Goal: Information Seeking & Learning: Compare options

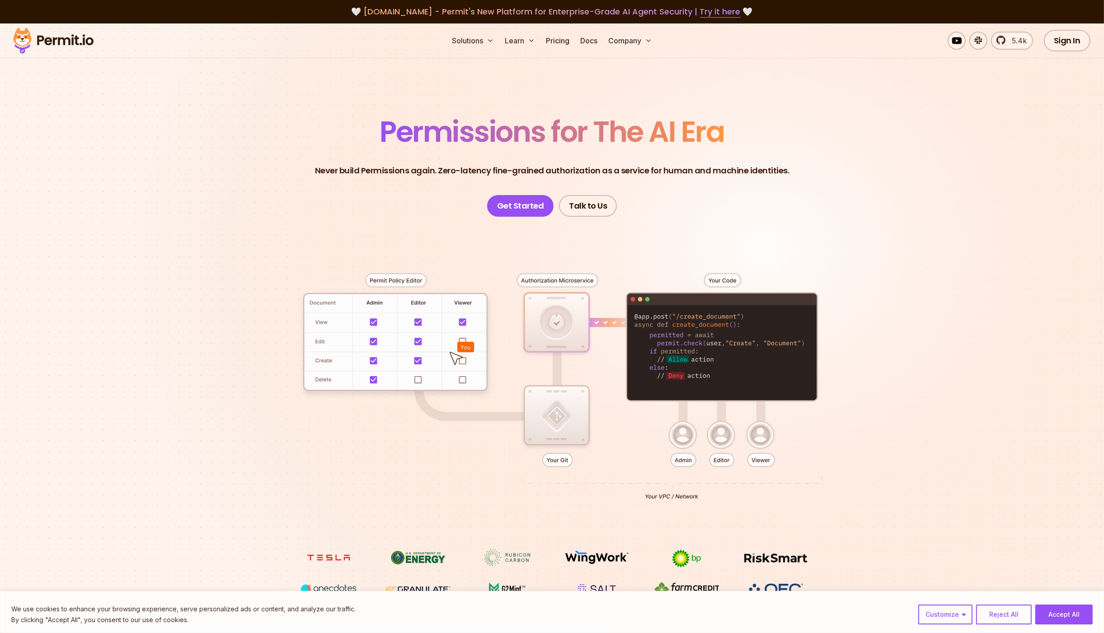
click at [112, 159] on section "Permissions for The AI Era Never build Permissions again. Zero-latency fine-gra…" at bounding box center [552, 321] width 1104 height 596
click at [564, 39] on link "Pricing" at bounding box center [557, 41] width 31 height 18
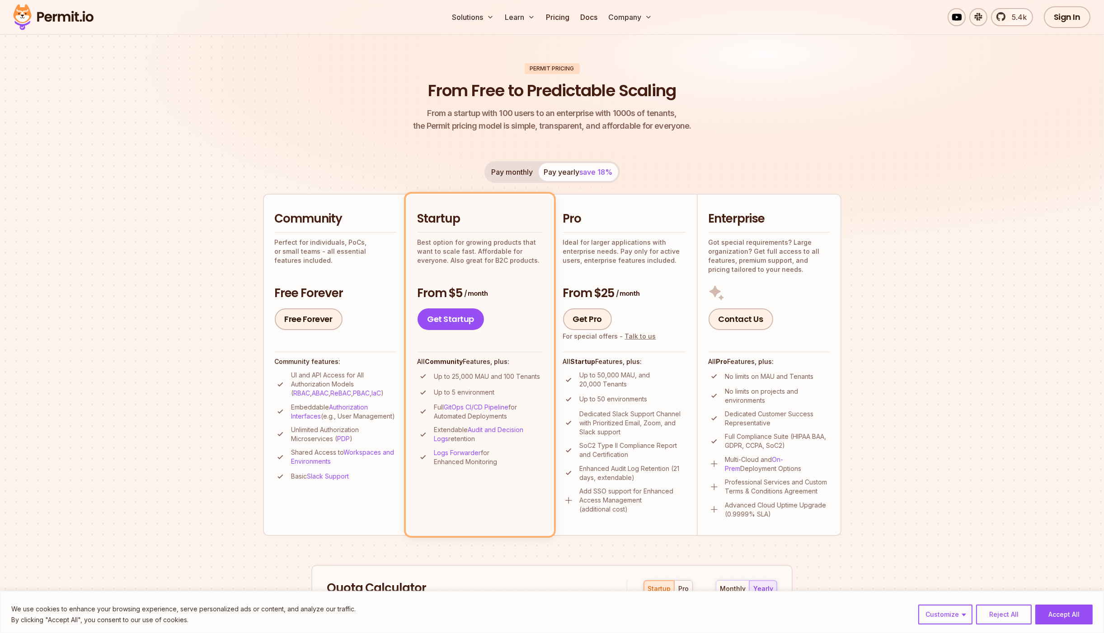
scroll to position [48, 0]
click at [526, 170] on button "Pay monthly" at bounding box center [512, 171] width 52 height 18
click at [145, 226] on img at bounding box center [552, 123] width 1104 height 294
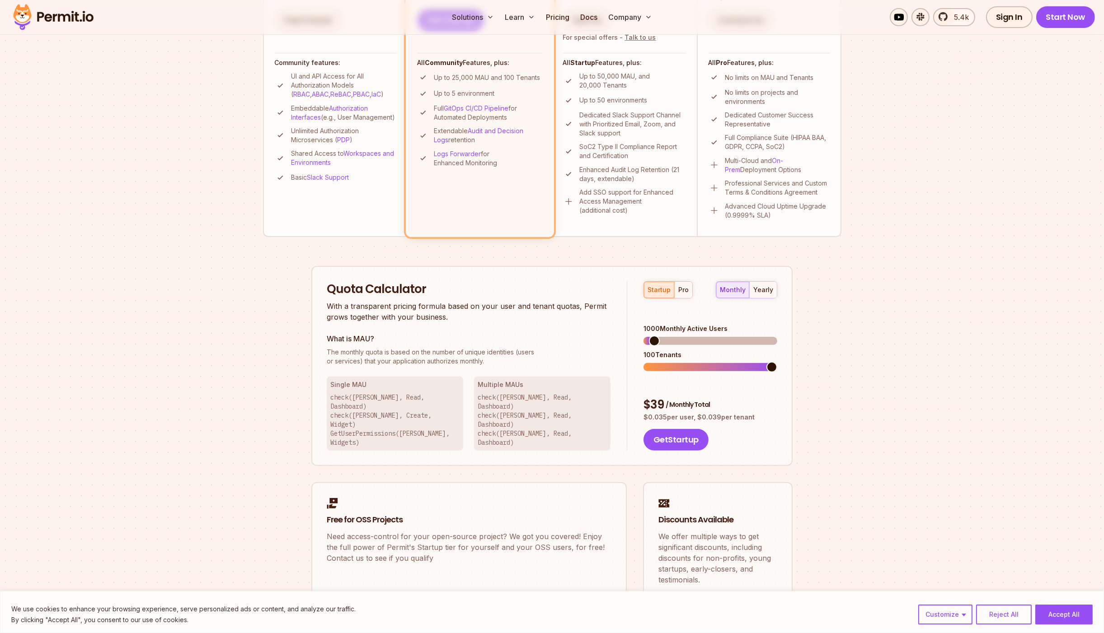
scroll to position [483, 0]
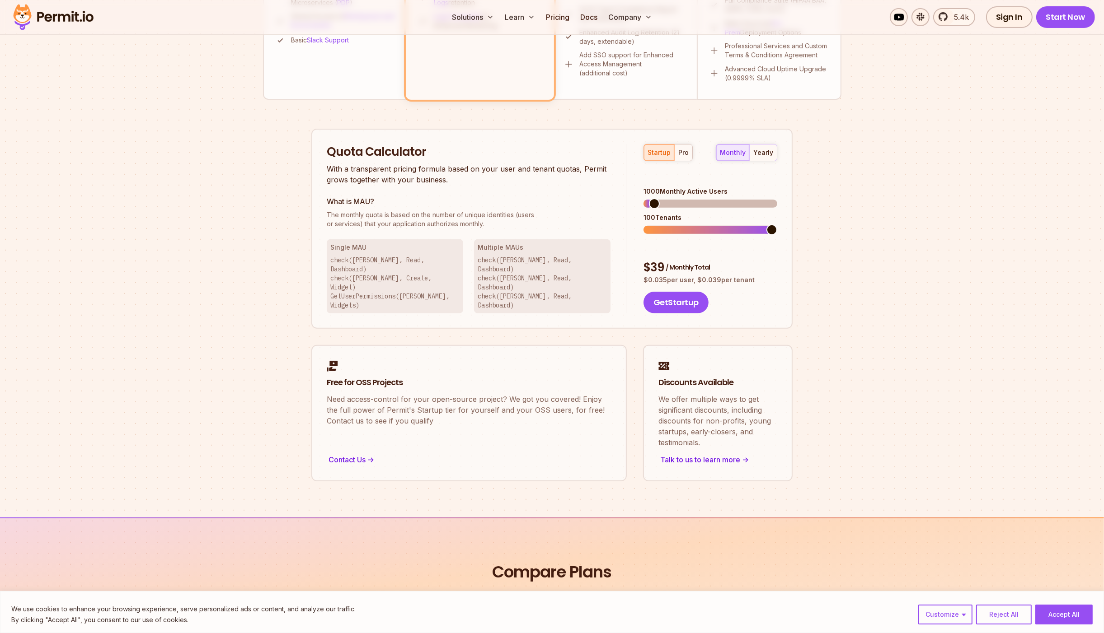
click at [235, 228] on section "Permit Pricing From Free to Predictable Scaling From a startup with 100 users t…" at bounding box center [552, 29] width 1104 height 978
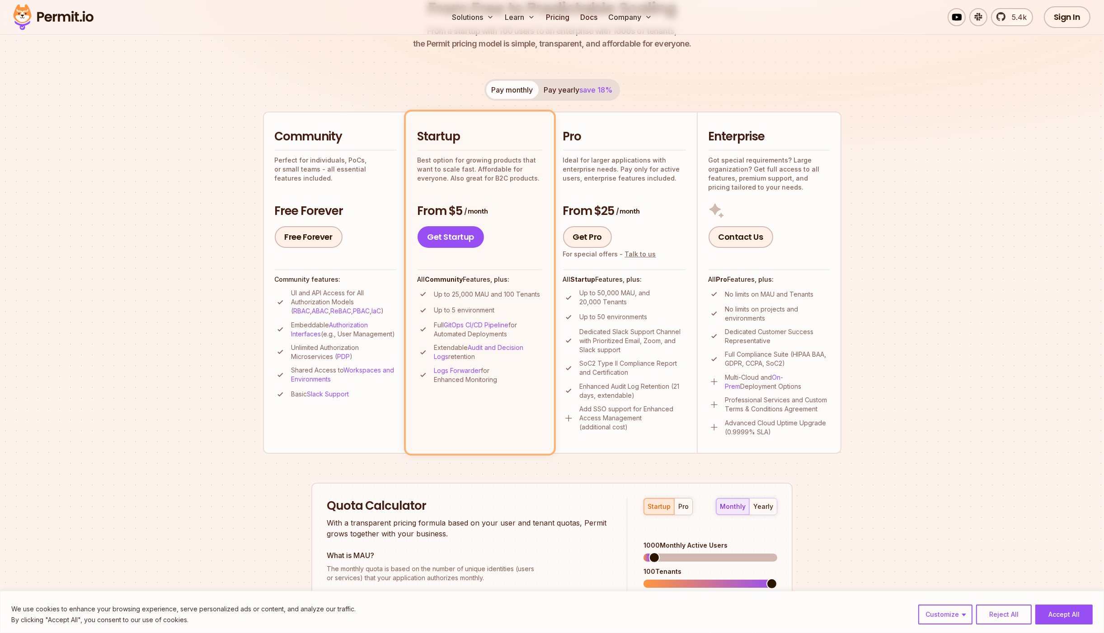
scroll to position [0, 0]
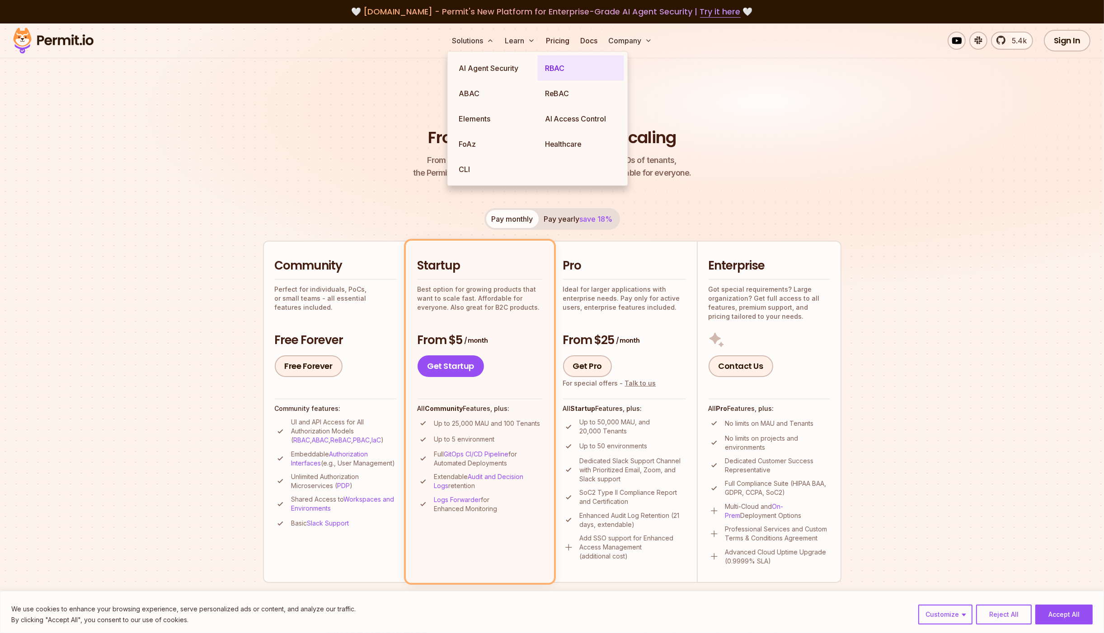
click at [571, 65] on link "RBAC" at bounding box center [581, 68] width 86 height 25
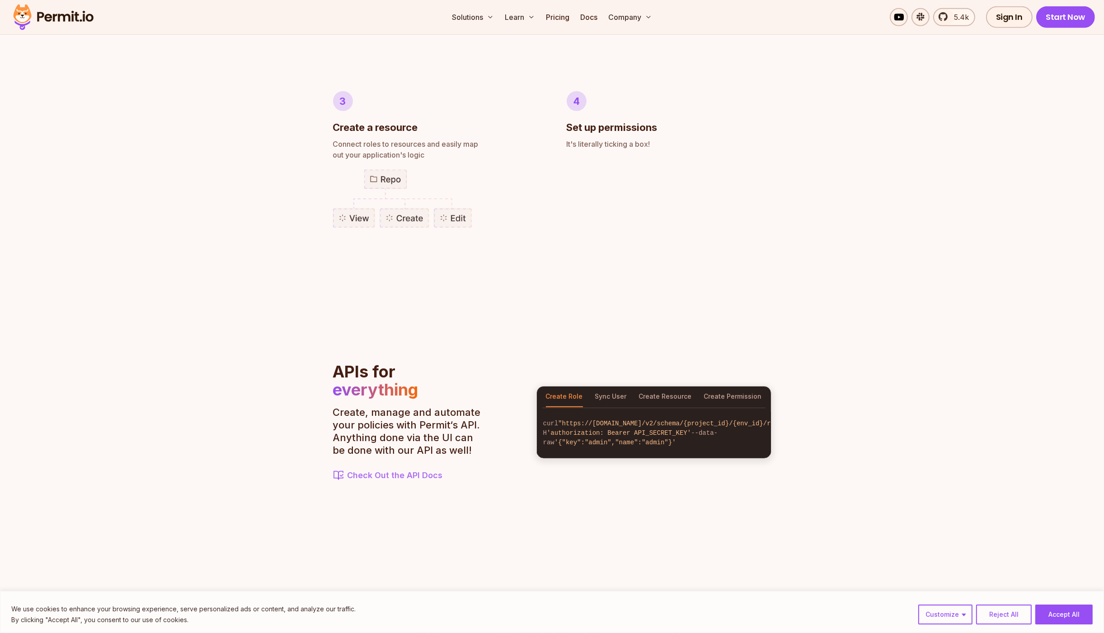
scroll to position [716, 0]
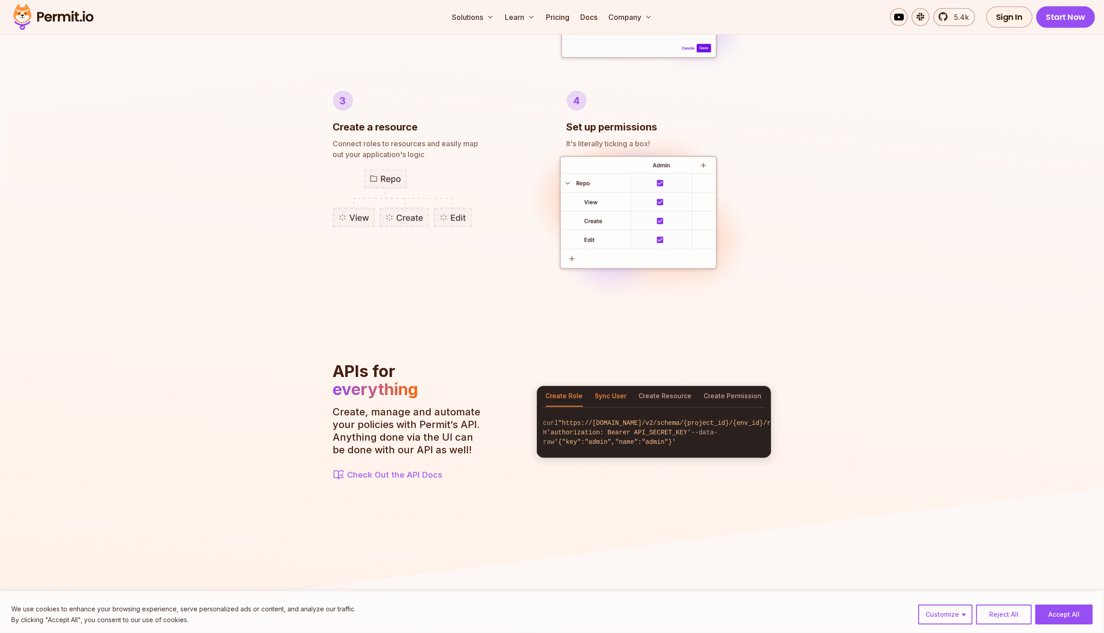
click at [609, 391] on button "Sync User" at bounding box center [611, 396] width 32 height 21
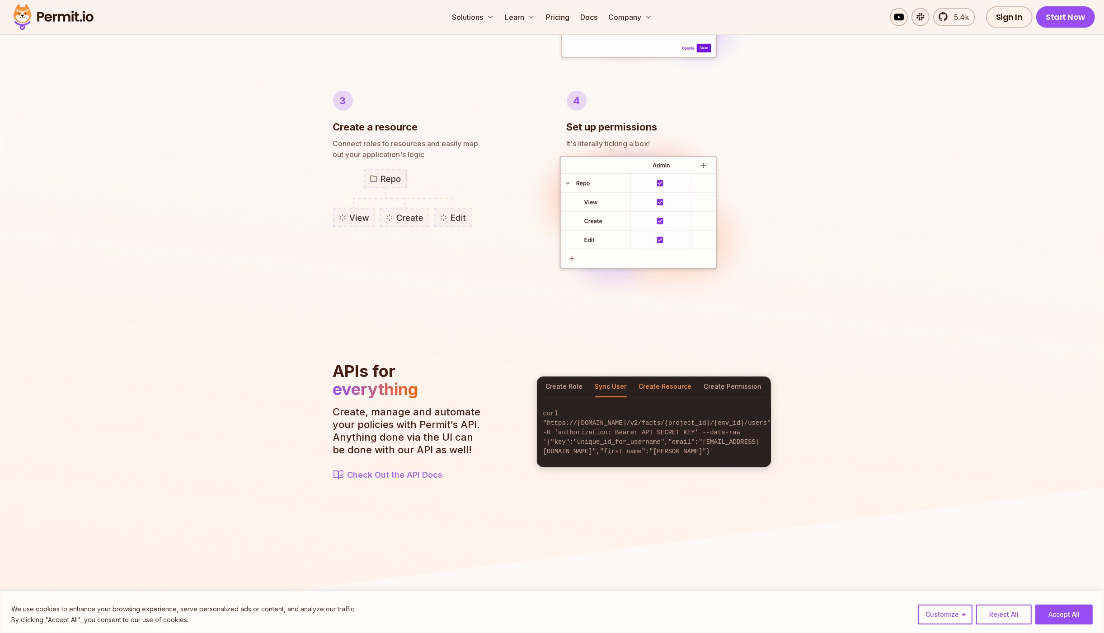
click at [669, 395] on button "Create Resource" at bounding box center [665, 387] width 53 height 21
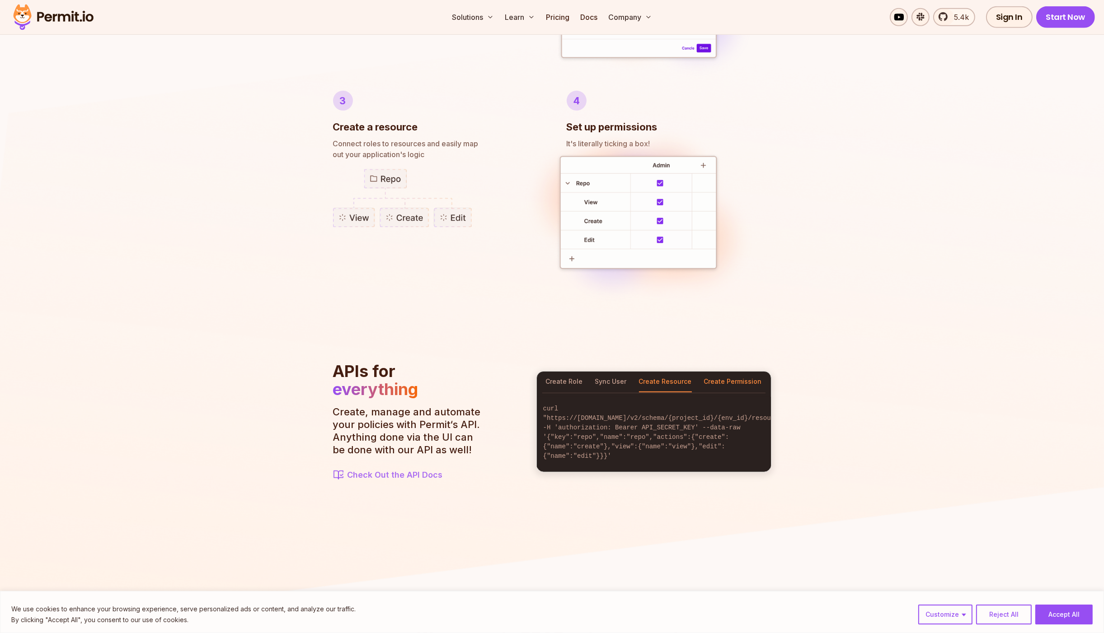
click at [739, 380] on button "Create Permission" at bounding box center [733, 382] width 58 height 21
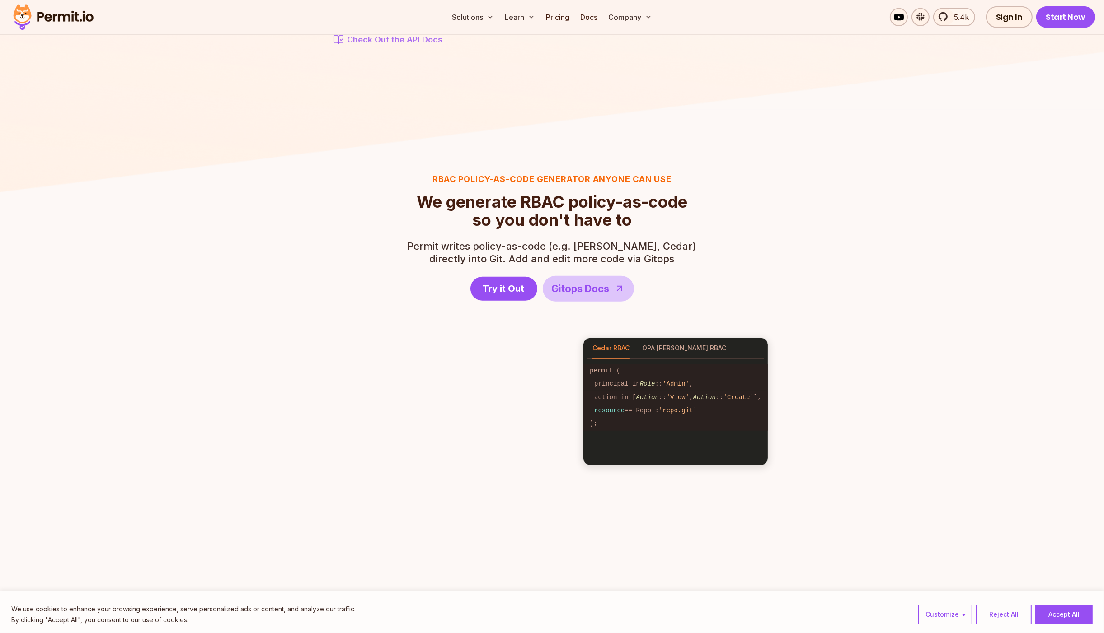
scroll to position [1153, 0]
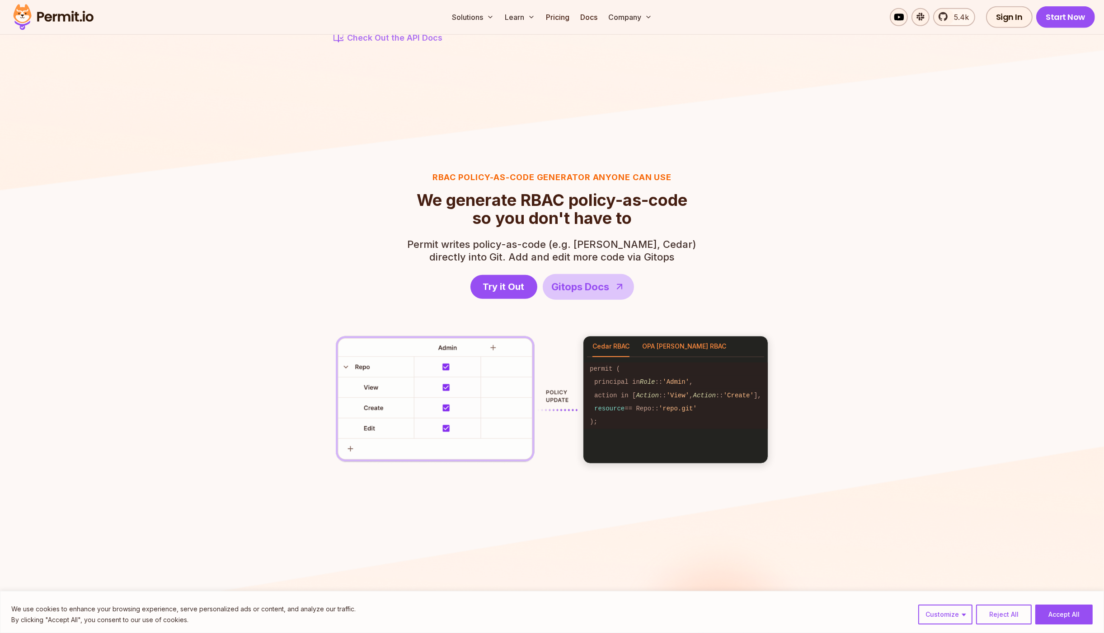
click at [669, 347] on button "OPA [PERSON_NAME] RBAC" at bounding box center [684, 347] width 84 height 21
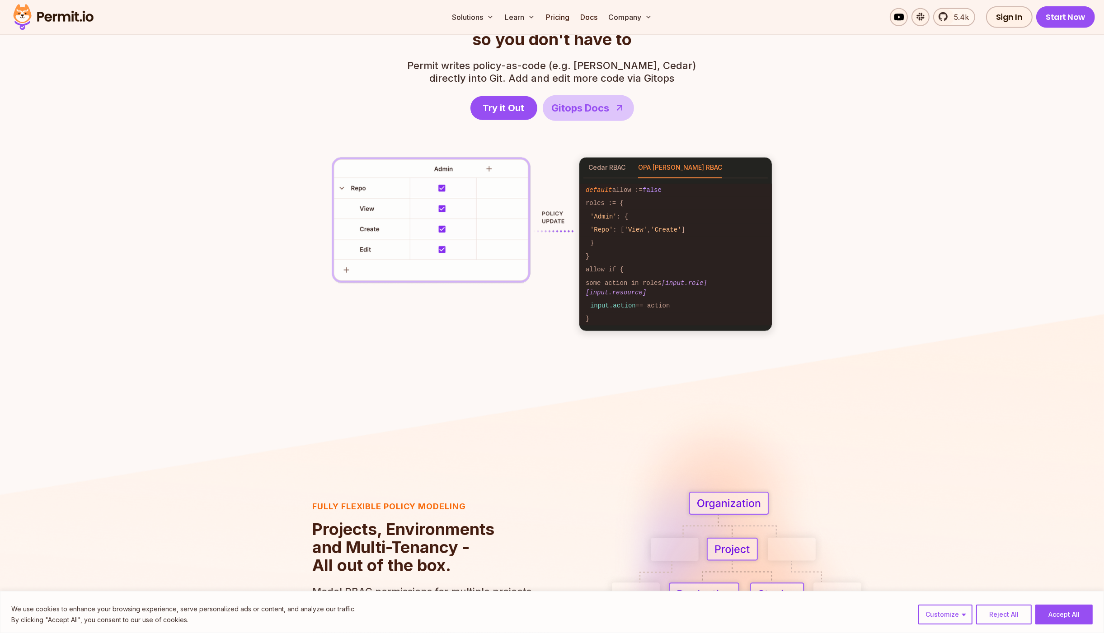
scroll to position [1198, 0]
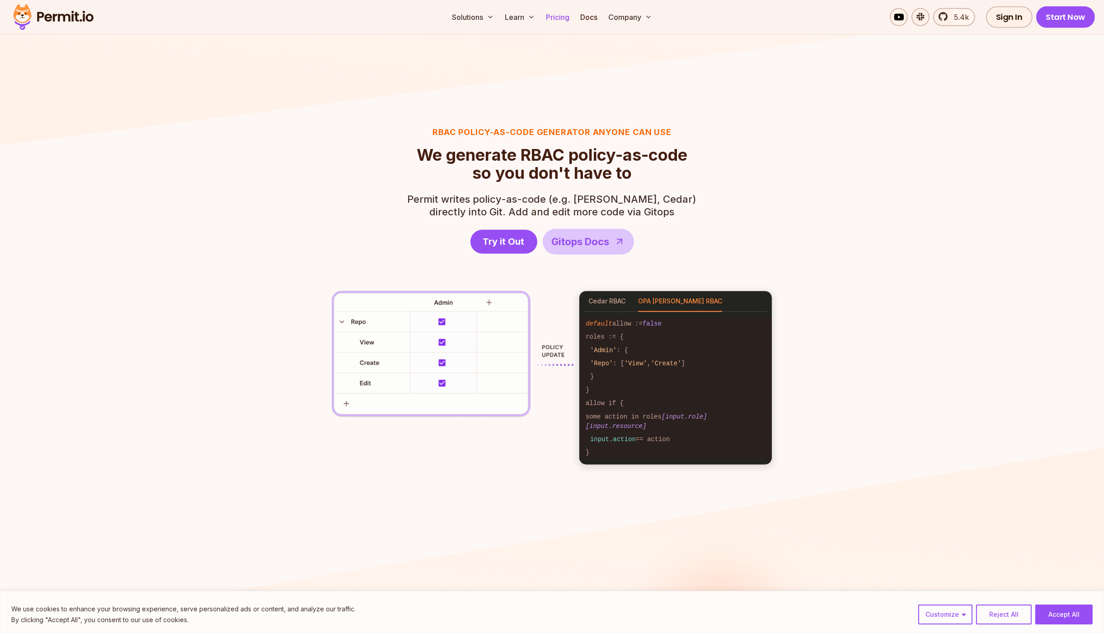
click at [561, 15] on link "Pricing" at bounding box center [557, 17] width 31 height 18
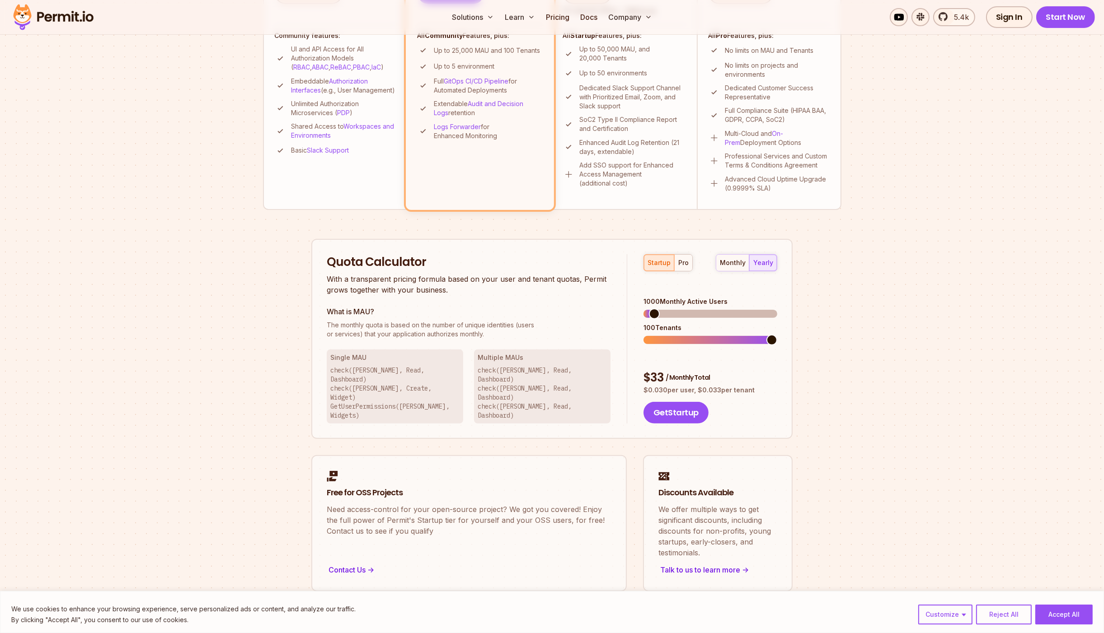
scroll to position [374, 0]
drag, startPoint x: 674, startPoint y: 330, endPoint x: 645, endPoint y: 329, distance: 29.4
click at [645, 329] on div "startup pro monthly yearly 1000 Monthly Active Users 100 Tenants $ 33 / Monthly…" at bounding box center [702, 339] width 150 height 170
click at [679, 336] on span at bounding box center [710, 340] width 134 height 8
click at [777, 334] on span at bounding box center [771, 339] width 11 height 11
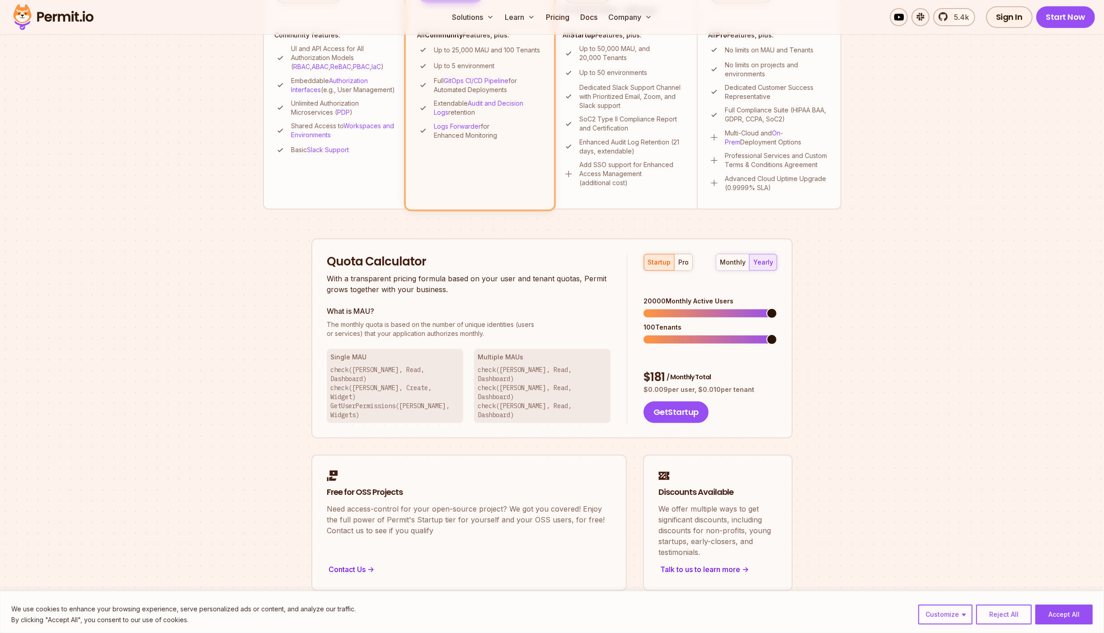
click at [777, 308] on span at bounding box center [771, 313] width 11 height 11
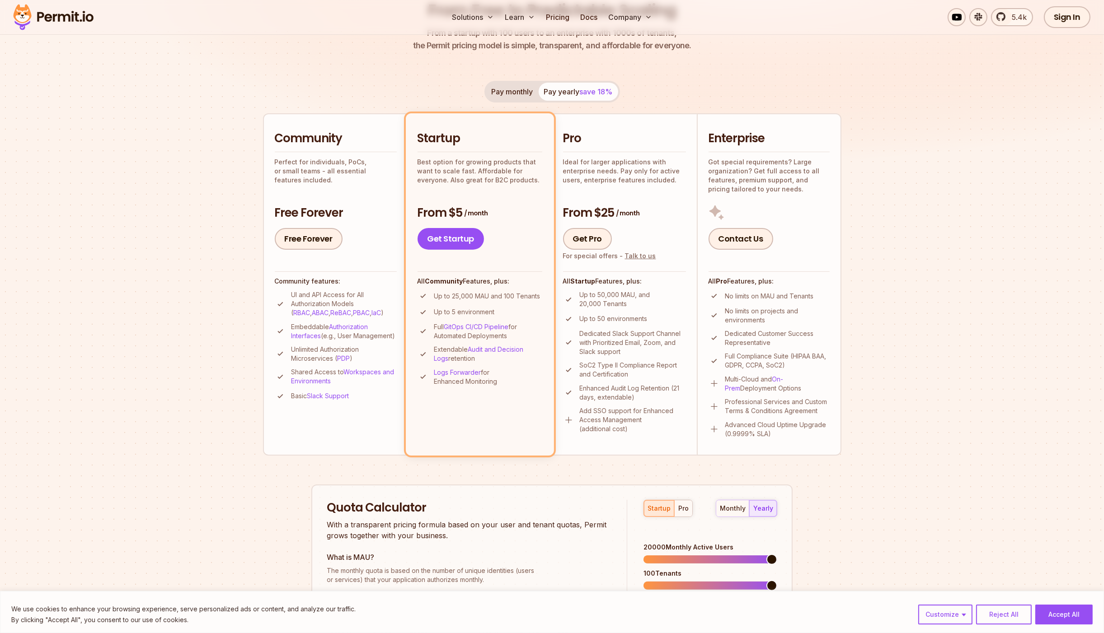
scroll to position [107, 0]
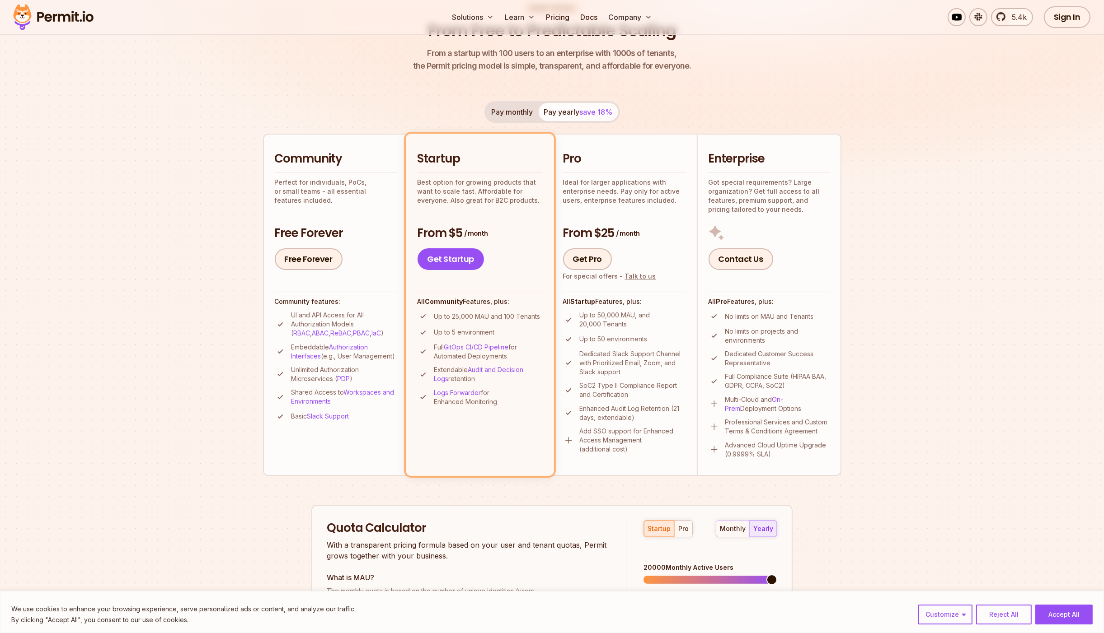
click at [504, 115] on button "Pay monthly" at bounding box center [512, 112] width 52 height 18
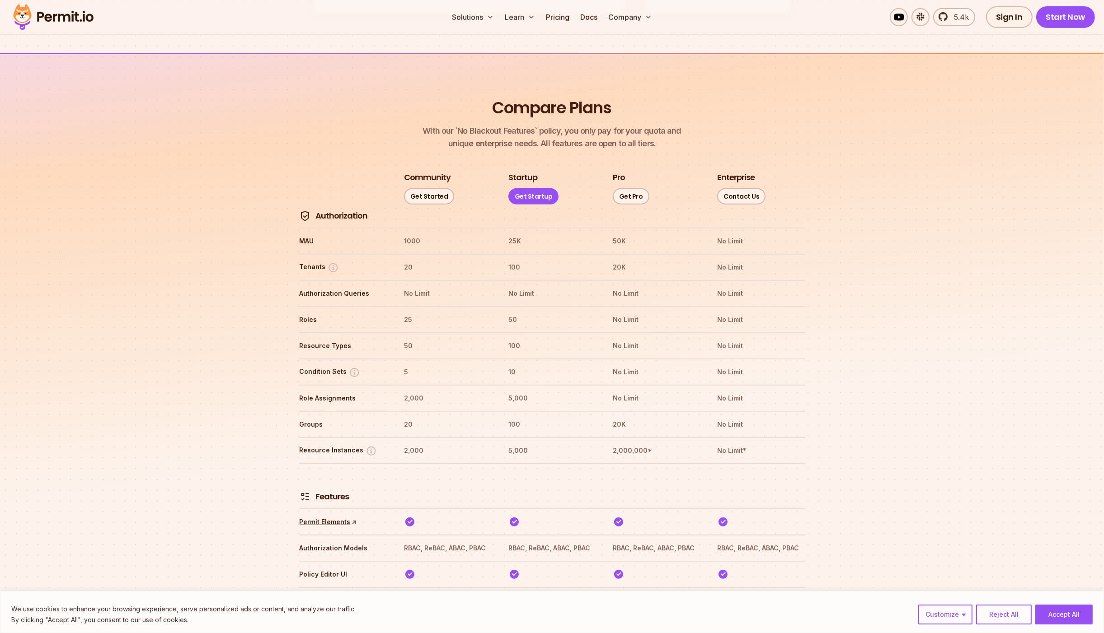
scroll to position [954, 0]
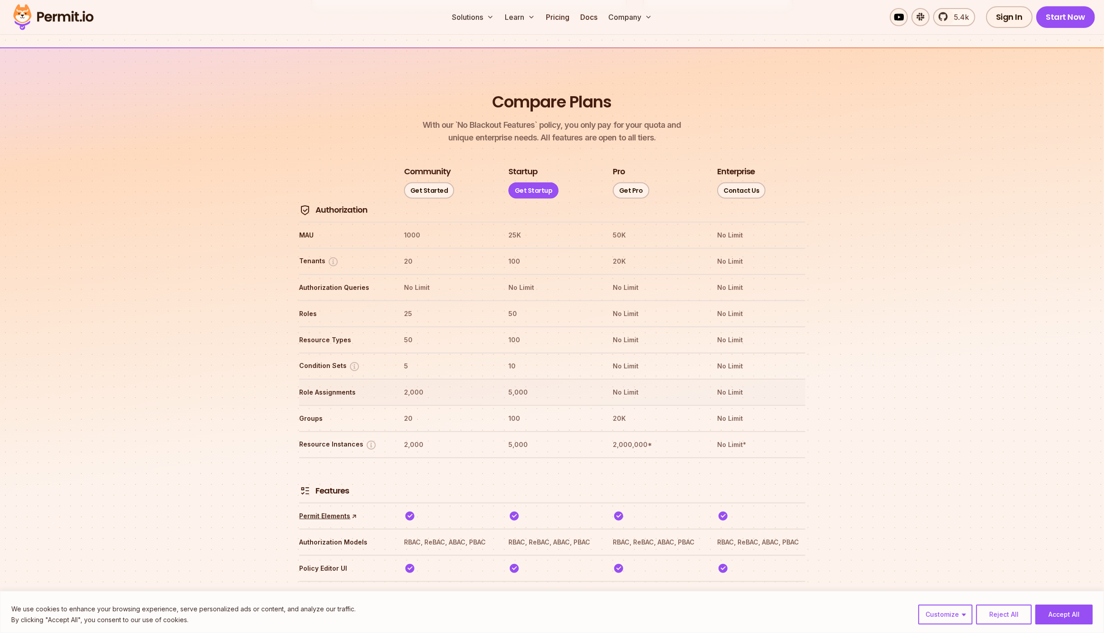
click at [512, 385] on th "5,000" at bounding box center [552, 392] width 88 height 14
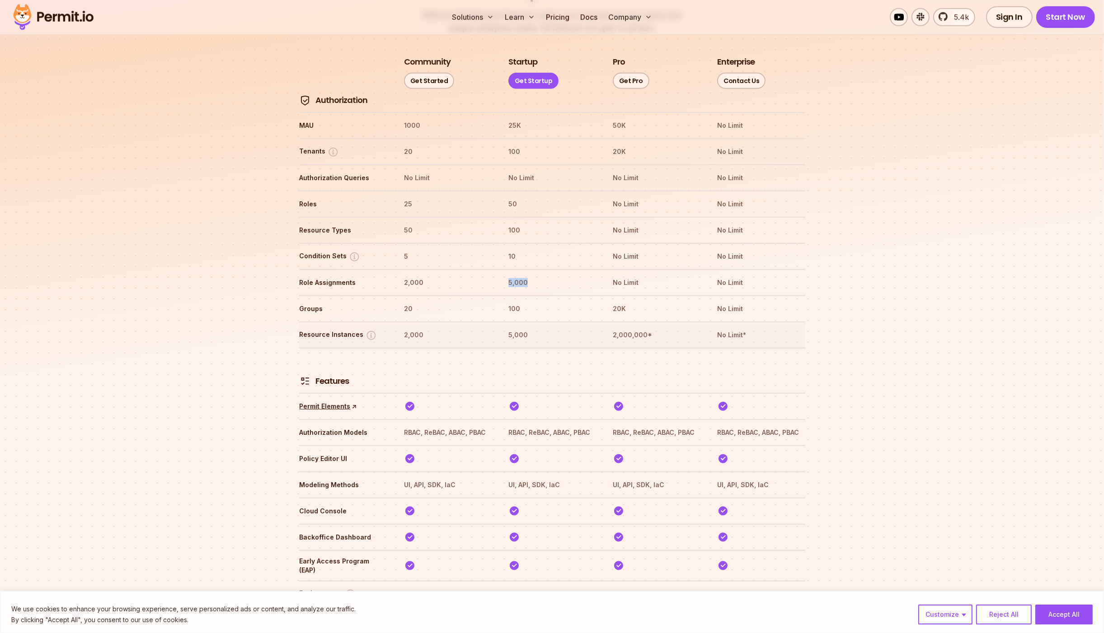
scroll to position [1064, 0]
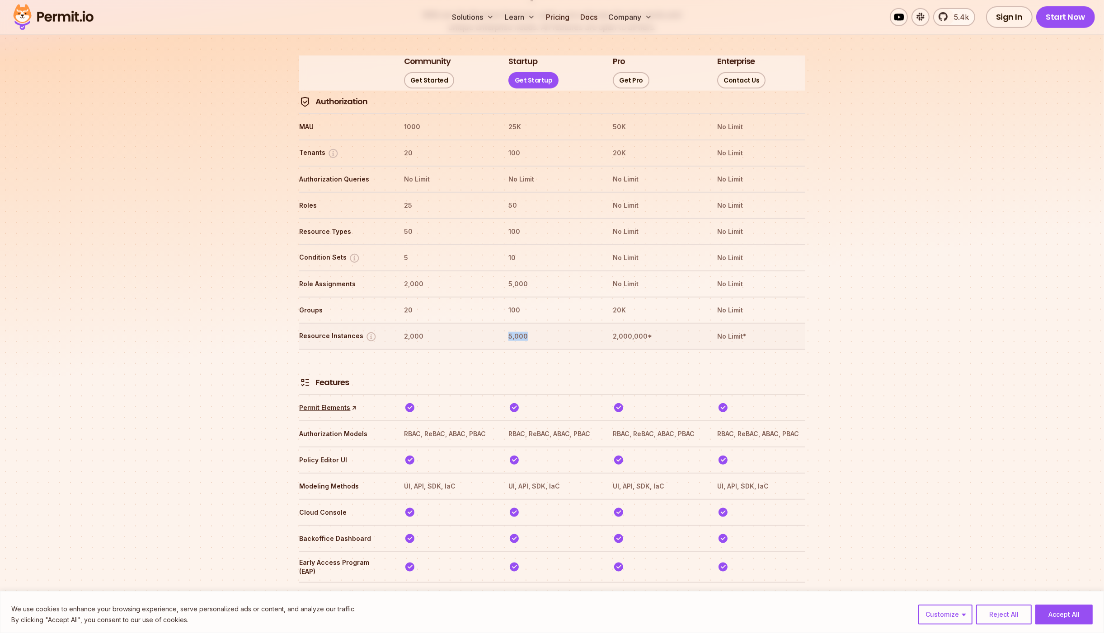
drag, startPoint x: 530, startPoint y: 308, endPoint x: 502, endPoint y: 305, distance: 28.1
click at [502, 323] on tr "Resource Instances 2,000 5,000 2,000,000* No Limit*" at bounding box center [552, 336] width 506 height 26
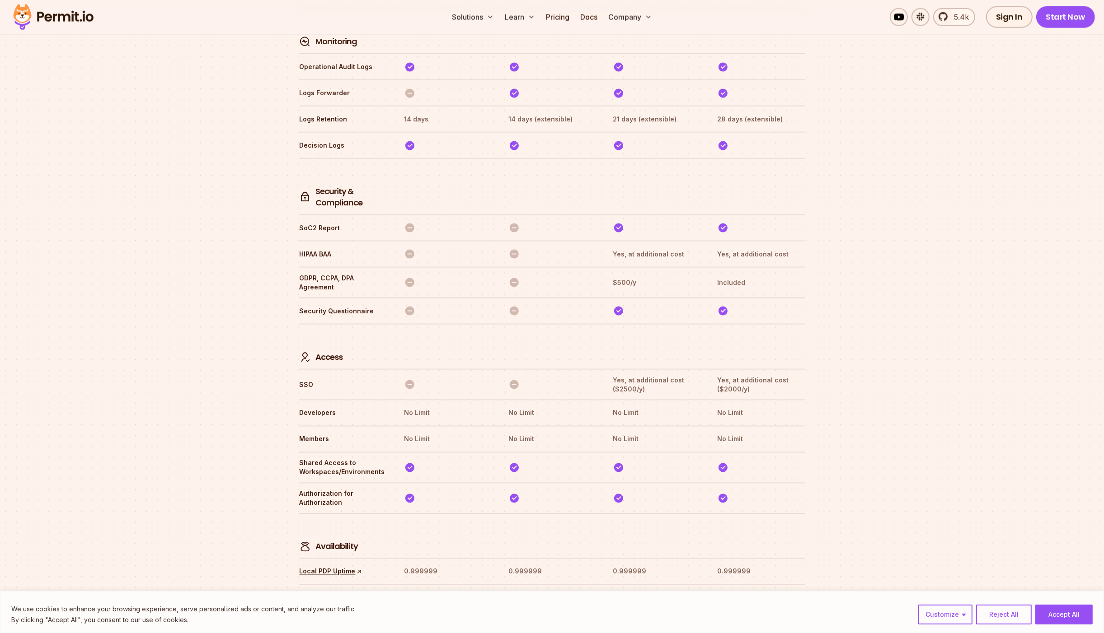
scroll to position [2372, 0]
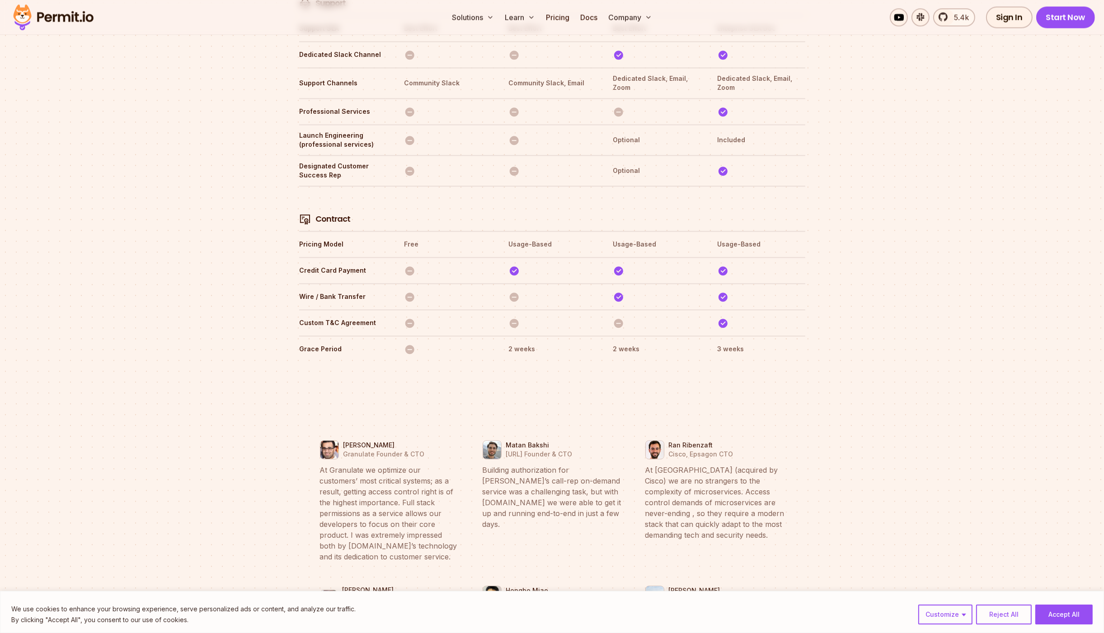
scroll to position [3048, 0]
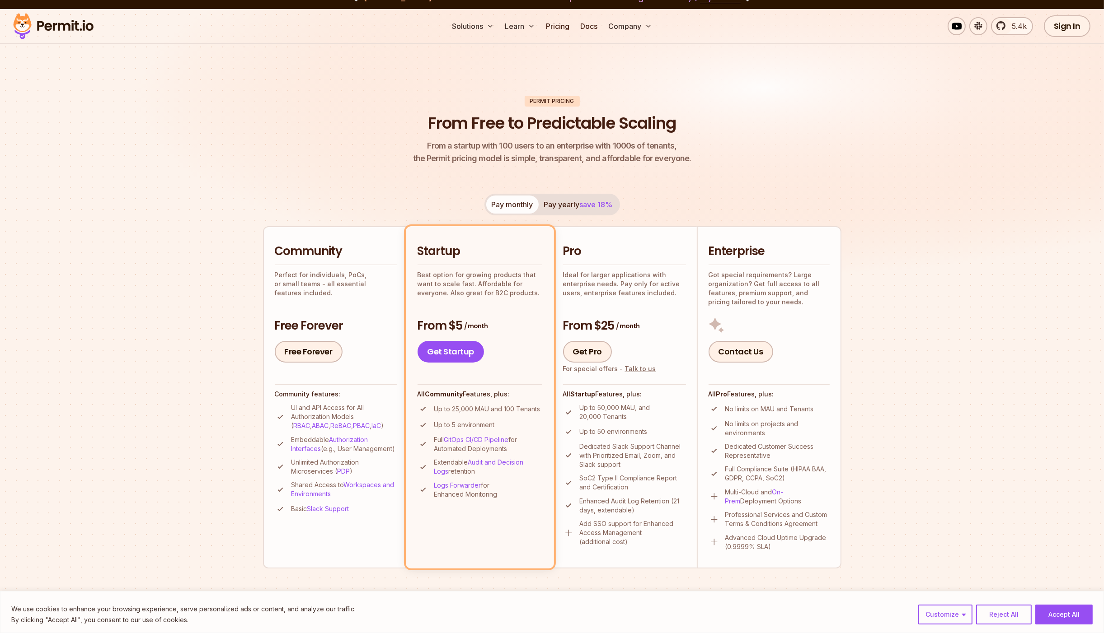
scroll to position [0, 0]
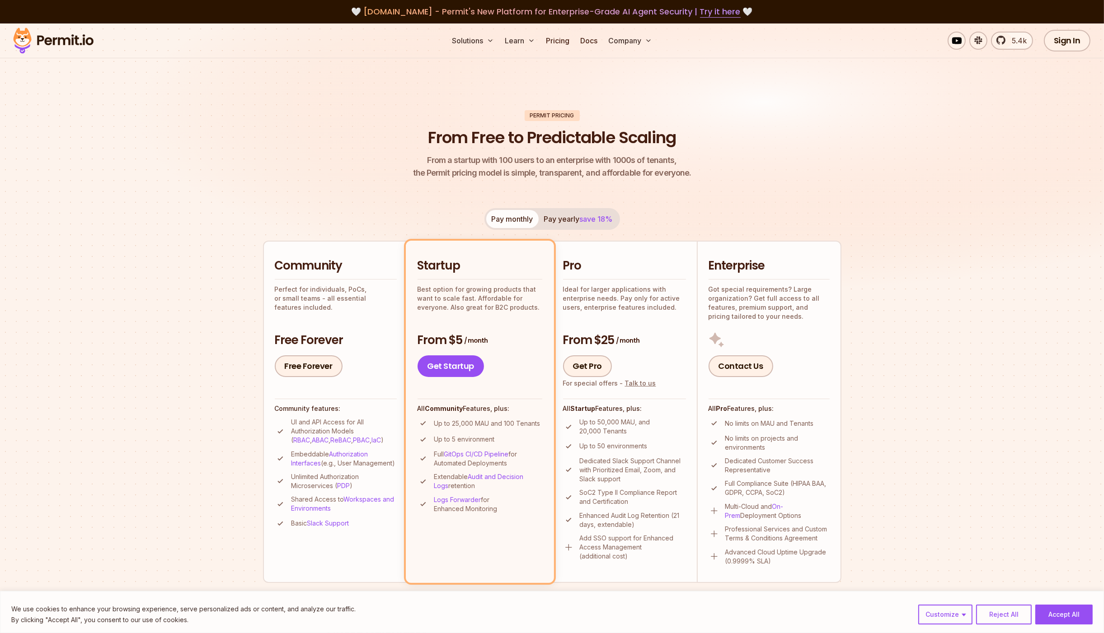
click at [222, 139] on img at bounding box center [552, 170] width 1104 height 294
click at [948, 227] on img at bounding box center [552, 170] width 1104 height 294
click at [370, 125] on header "Permit Pricing From Free to Predictable Scaling From a startup with 100 users t…" at bounding box center [552, 145] width 578 height 70
click at [254, 109] on img at bounding box center [552, 170] width 1104 height 294
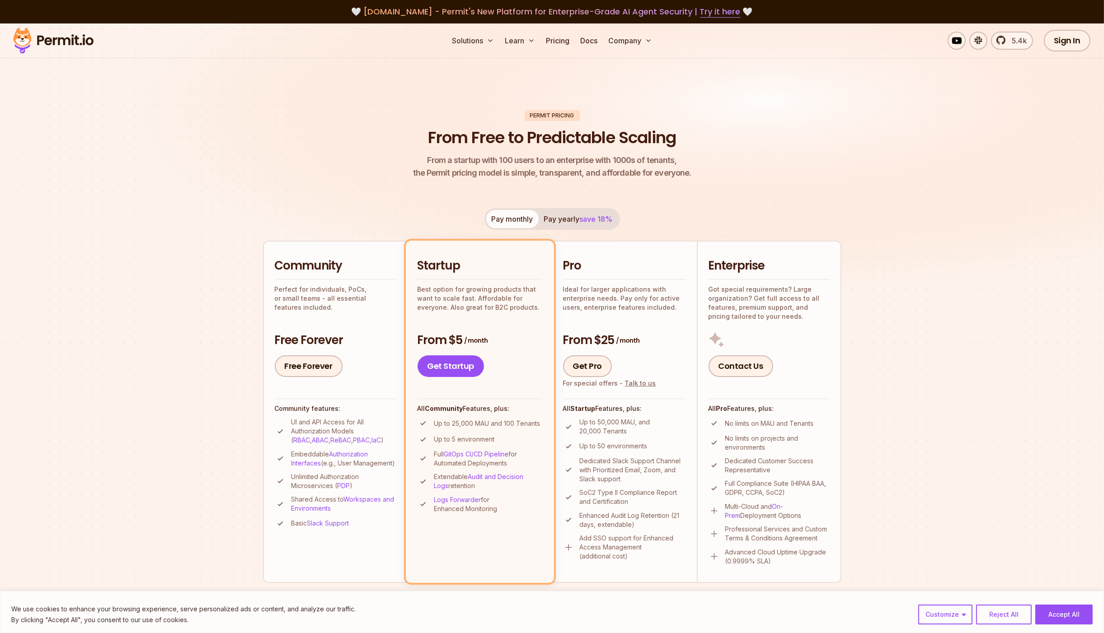
click at [254, 109] on img at bounding box center [552, 170] width 1104 height 294
click at [188, 138] on img at bounding box center [552, 170] width 1104 height 294
click at [263, 194] on div "Permit Pricing From Free to Predictable Scaling From a startup with 100 users t…" at bounding box center [552, 537] width 578 height 855
click at [329, 115] on header "Permit Pricing From Free to Predictable Scaling From a startup with 100 users t…" at bounding box center [552, 145] width 578 height 70
click at [390, 107] on img at bounding box center [552, 170] width 1104 height 294
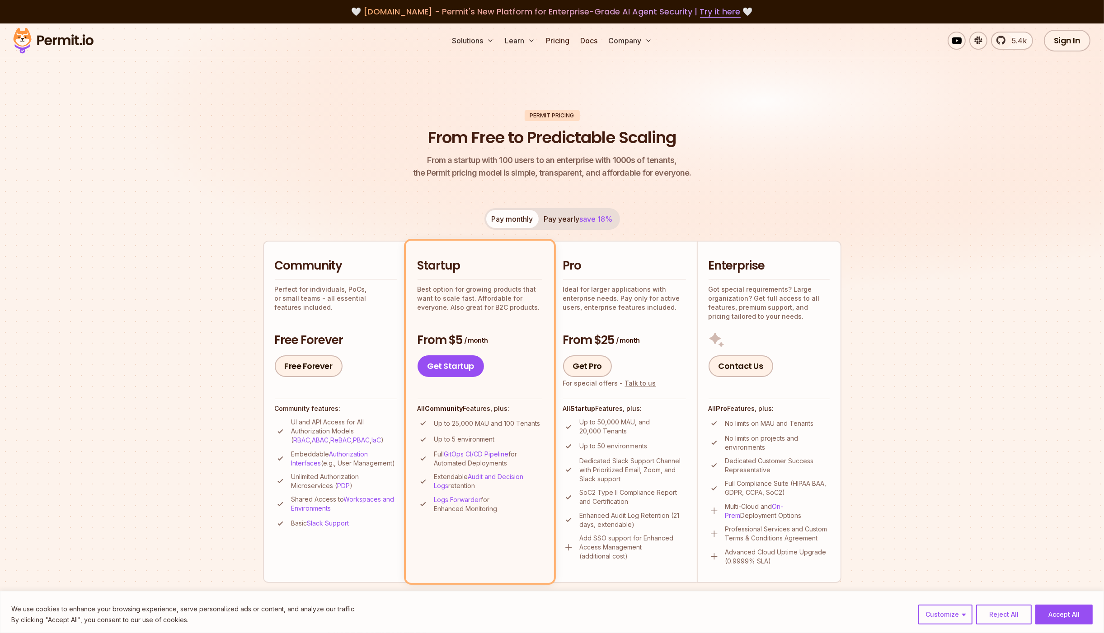
click at [300, 112] on header "Permit Pricing From Free to Predictable Scaling From a startup with 100 users t…" at bounding box center [552, 145] width 578 height 70
